Goal: Transaction & Acquisition: Book appointment/travel/reservation

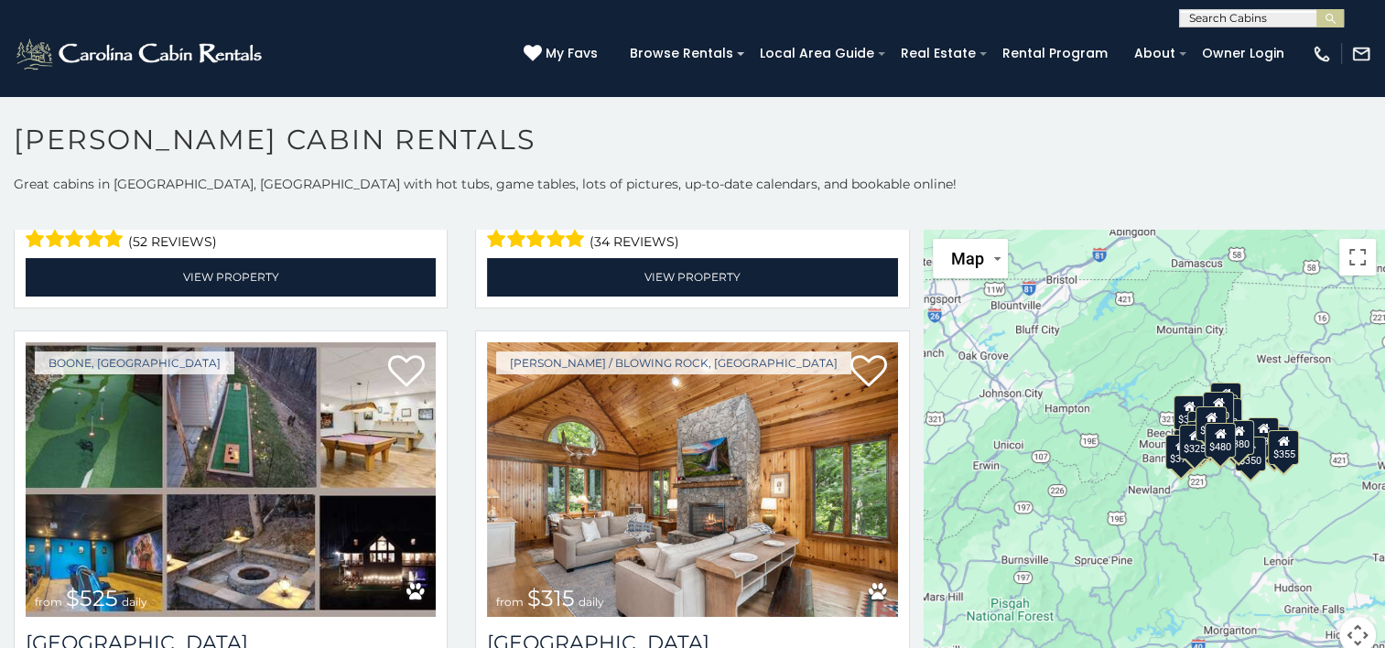
scroll to position [779, 0]
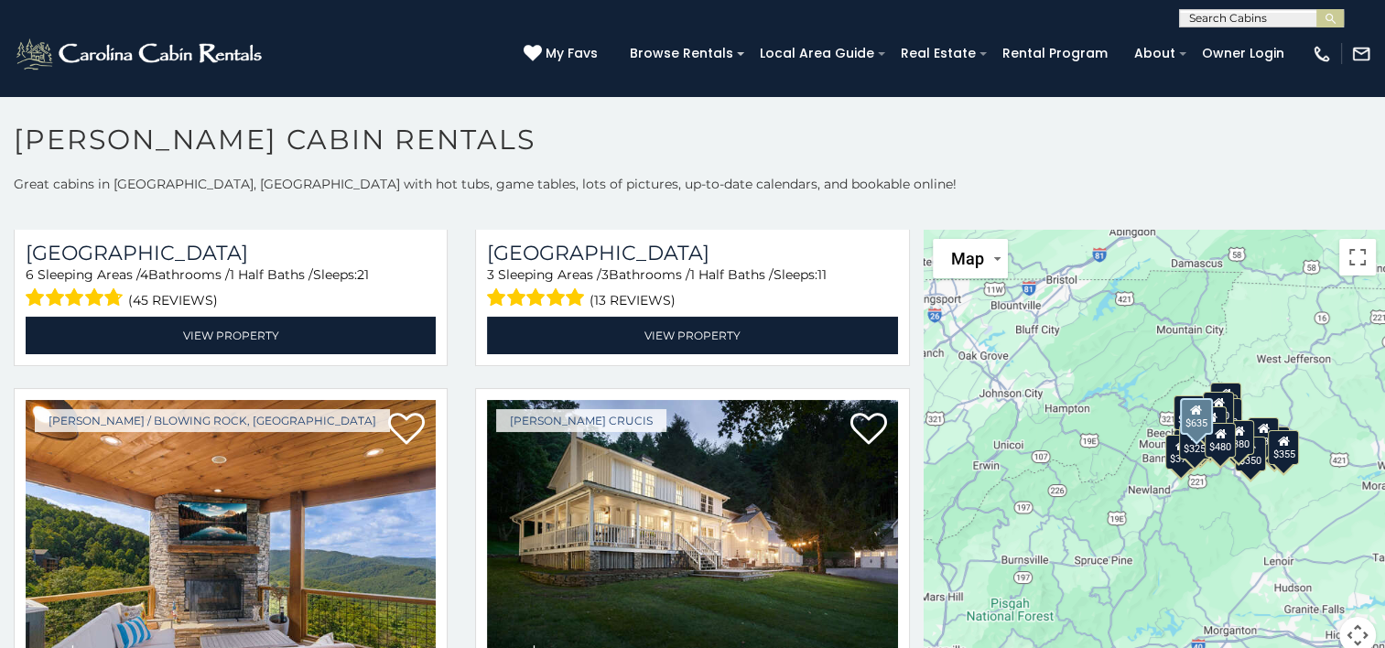
click at [905, 550] on div "[PERSON_NAME] Crucis from $635 daily [GEOGRAPHIC_DATA] 6 Sleeping Areas / 7 Bat…" at bounding box center [691, 606] width 461 height 437
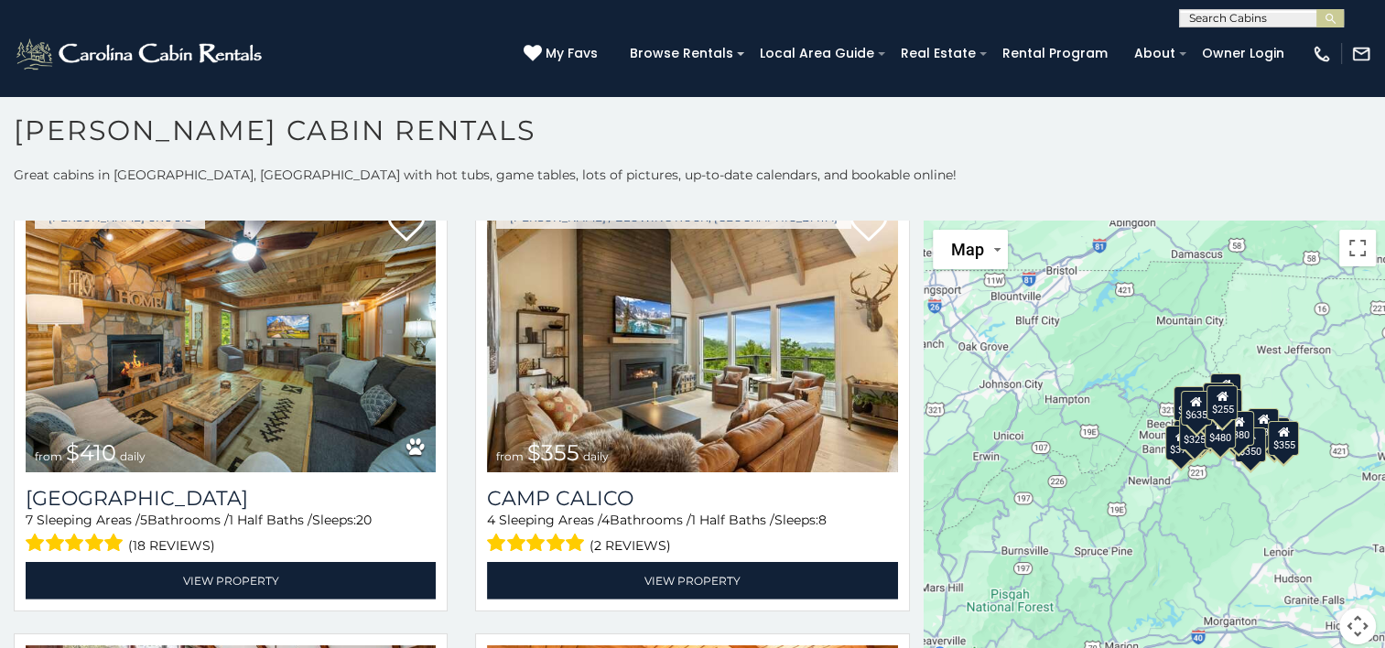
scroll to position [5842, 0]
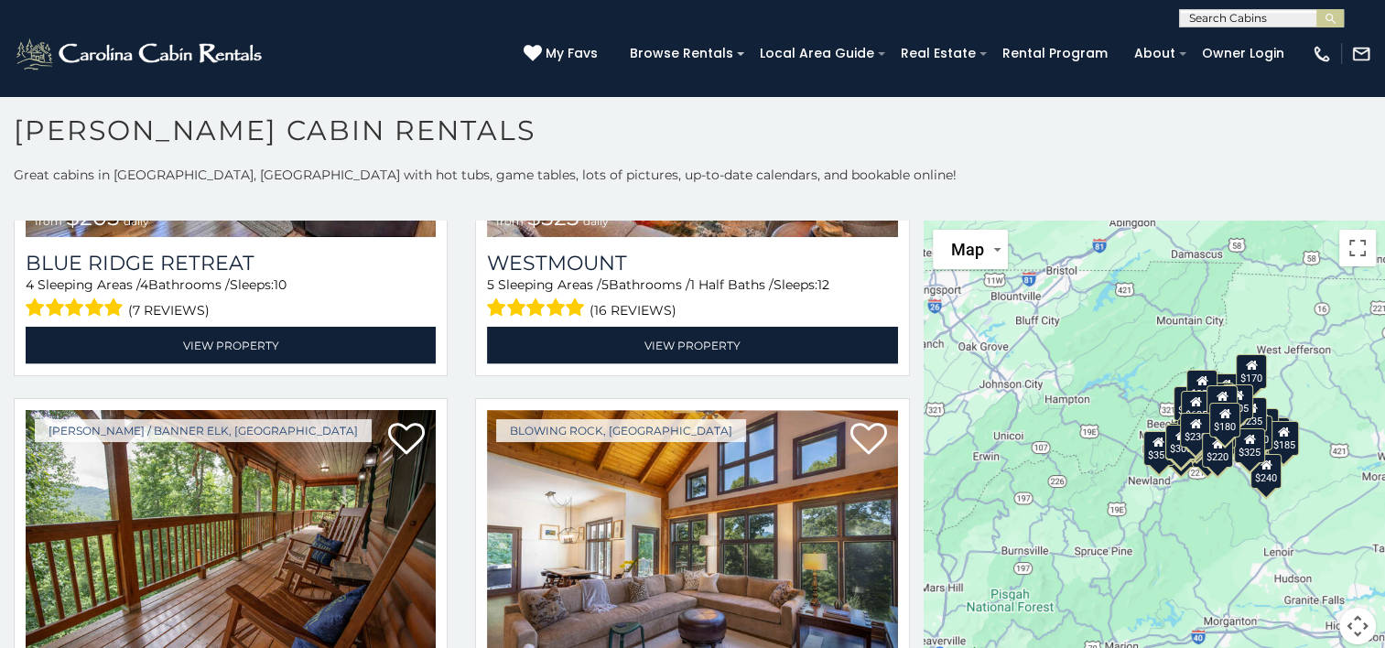
scroll to position [11051, 0]
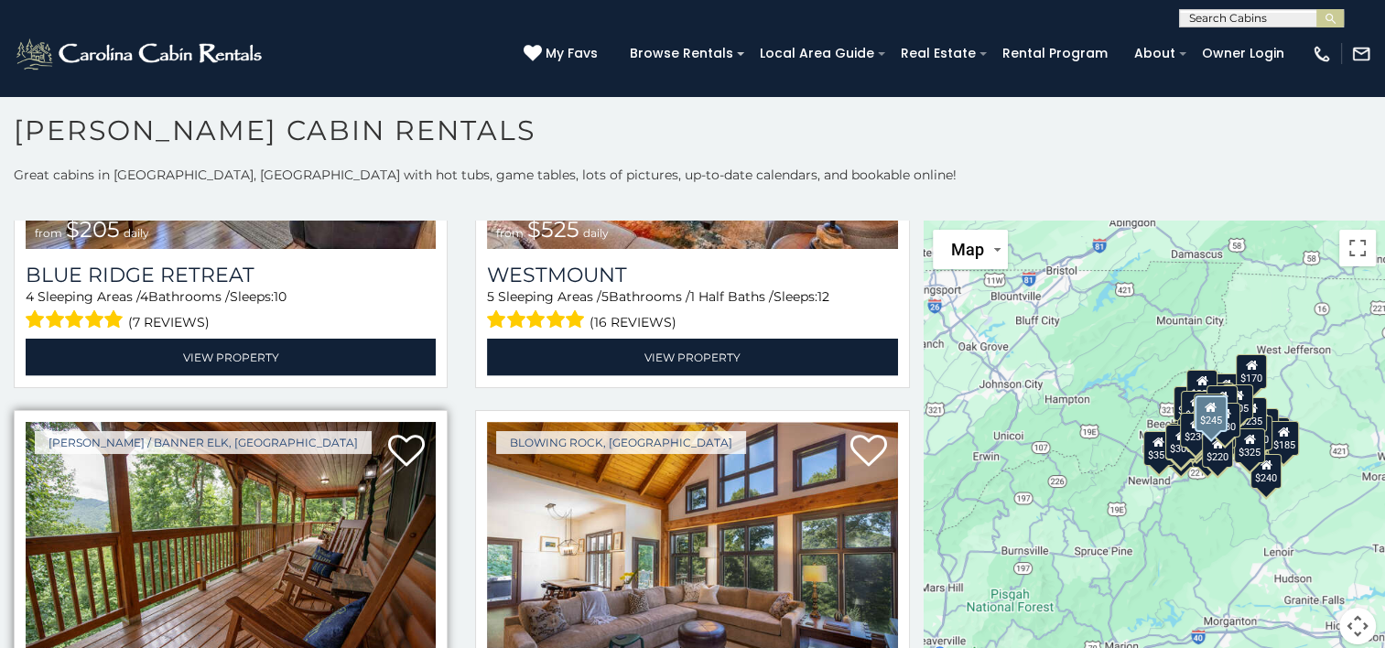
click at [161, 447] on img at bounding box center [231, 559] width 410 height 275
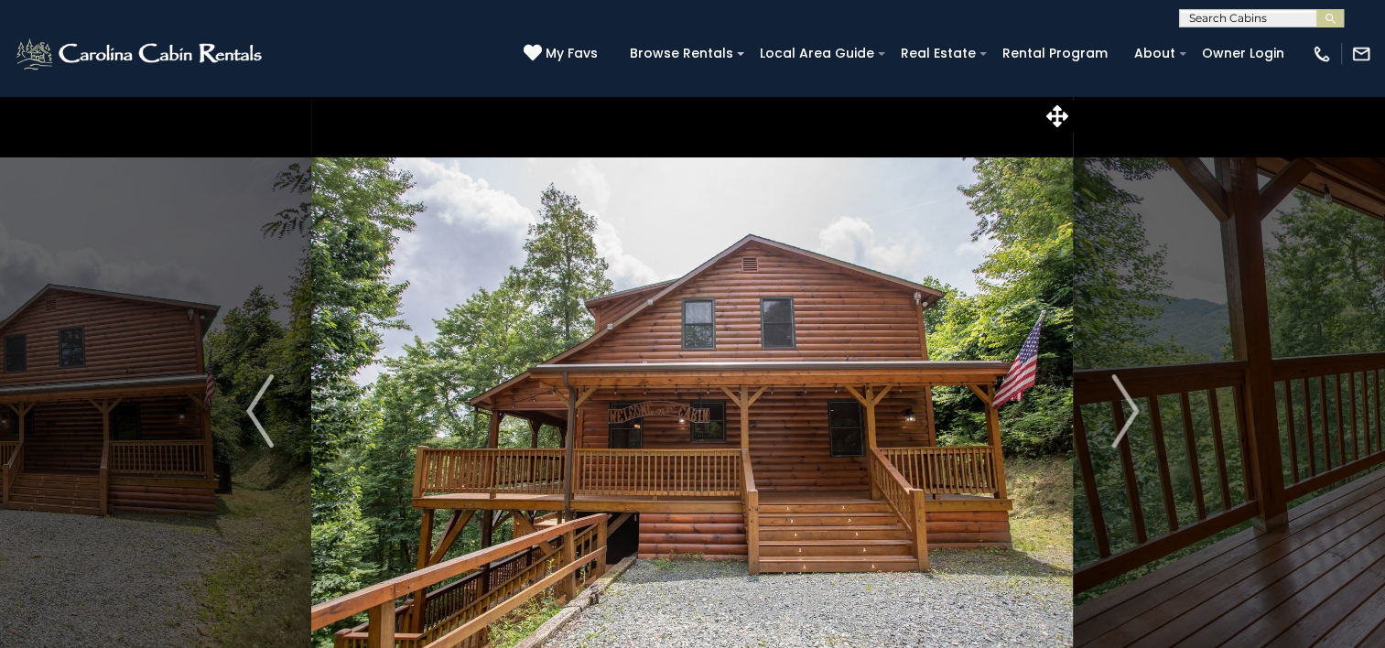
scroll to position [566, 0]
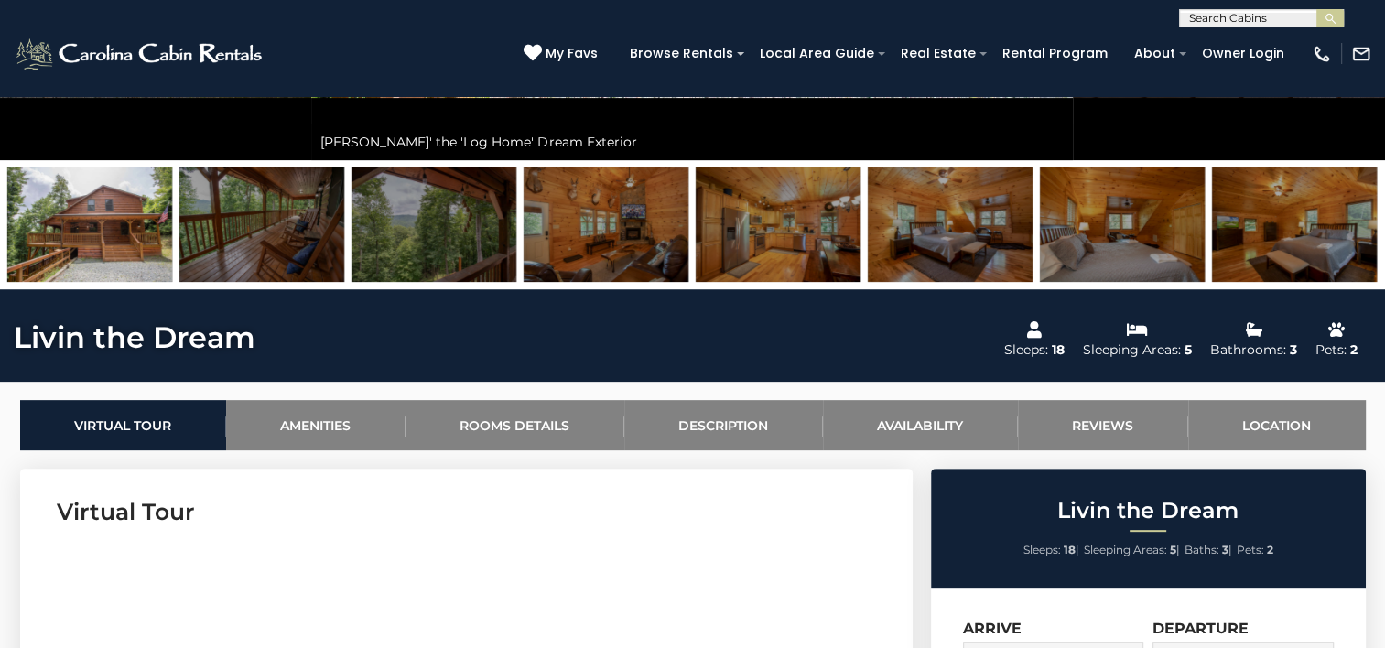
click at [1100, 251] on img at bounding box center [1122, 224] width 165 height 114
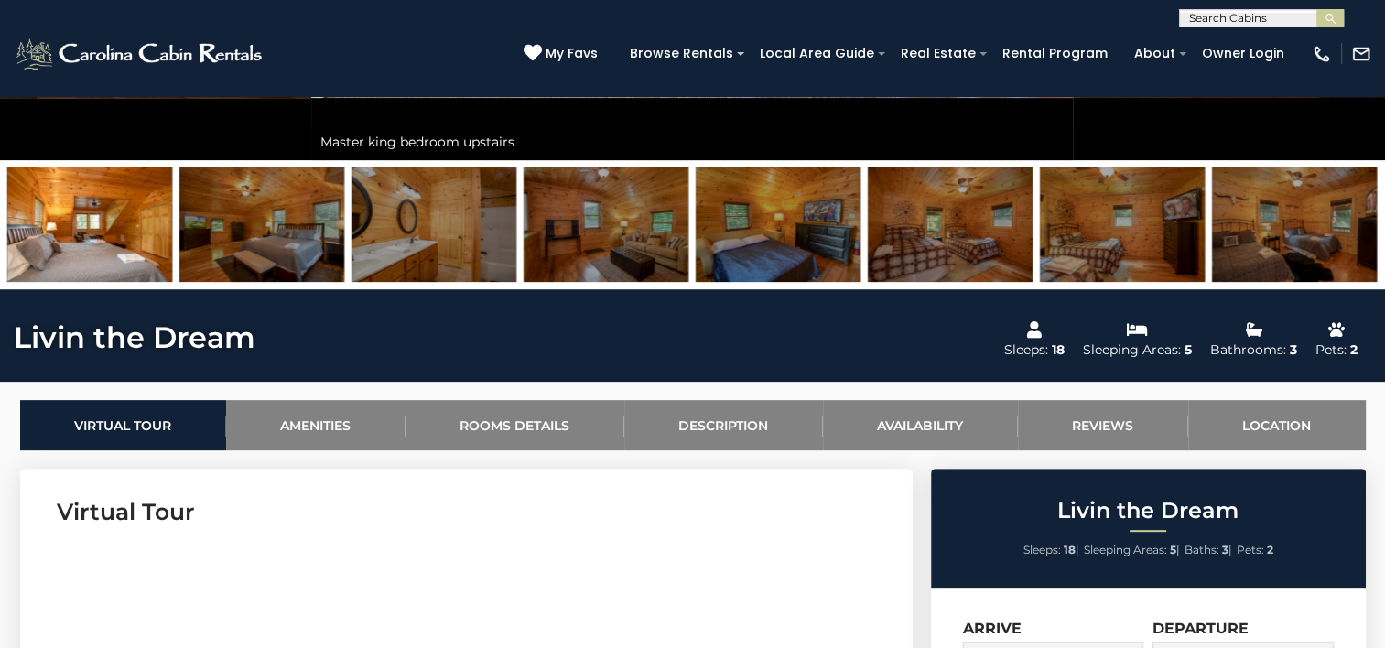
click at [911, 253] on img at bounding box center [950, 224] width 165 height 114
